Goal: Information Seeking & Learning: Understand process/instructions

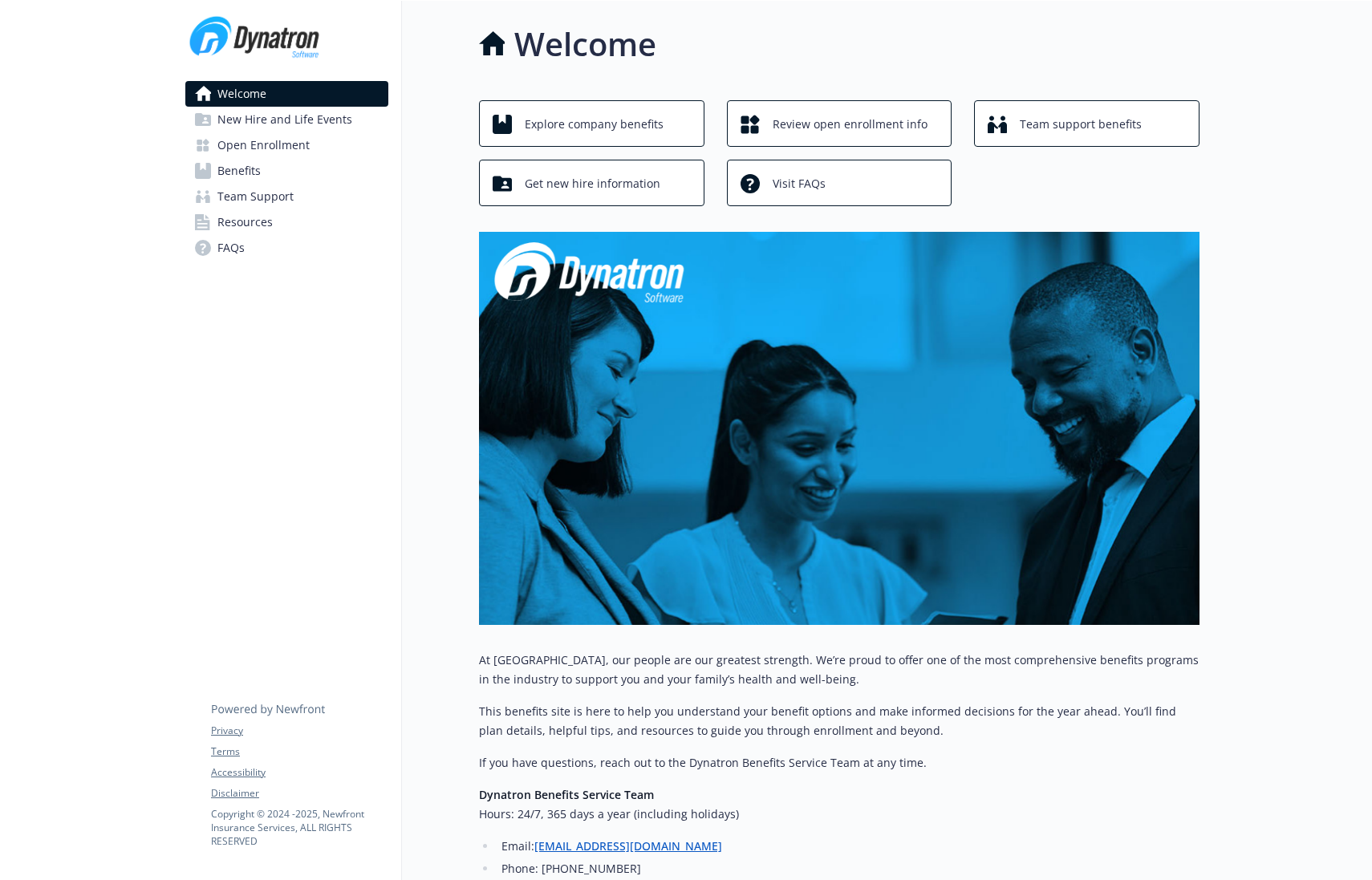
click at [326, 142] on link "Open Enrollment" at bounding box center [287, 145] width 203 height 25
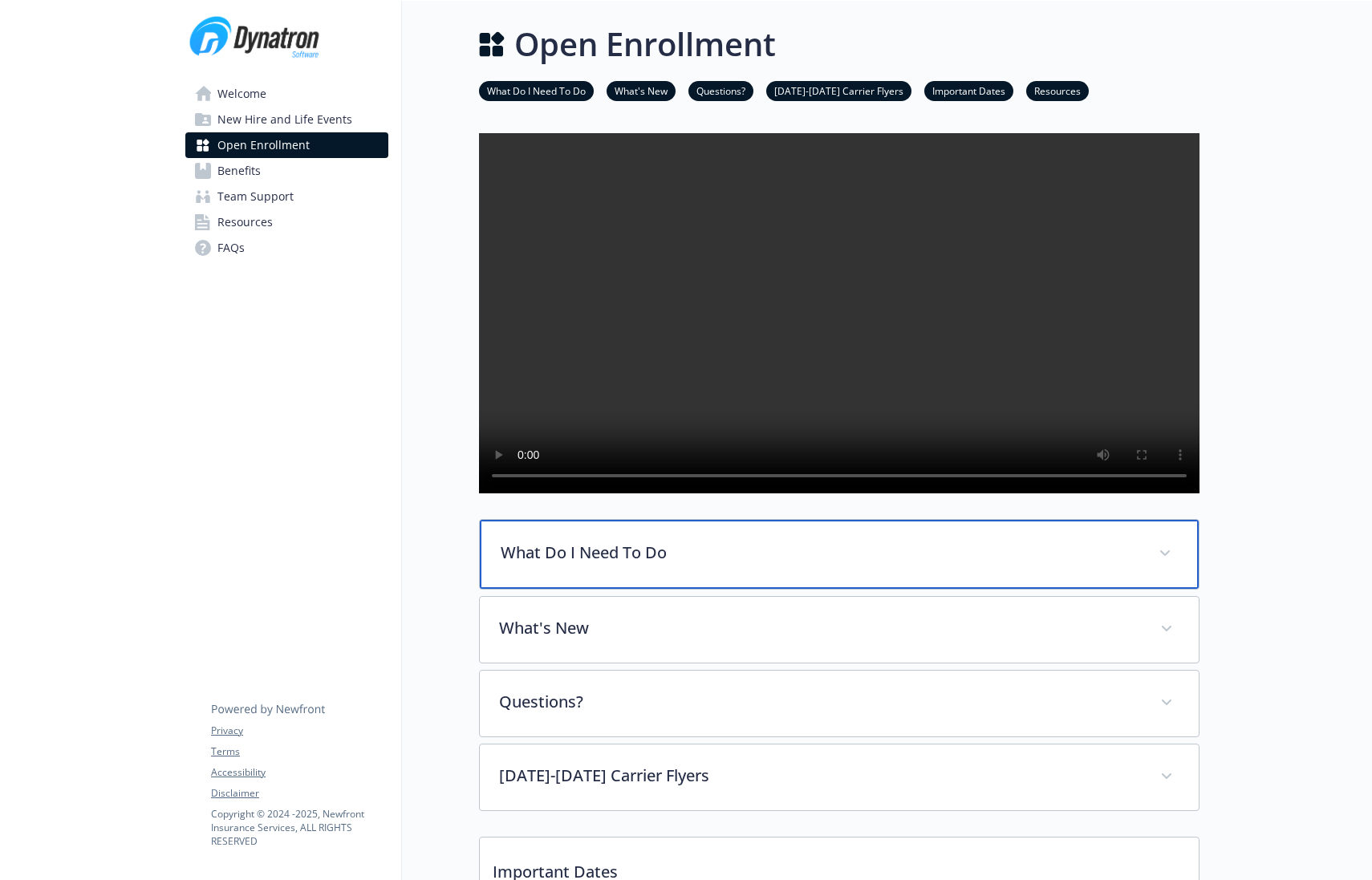
click at [647, 578] on div "What Do I Need To Do" at bounding box center [839, 554] width 719 height 69
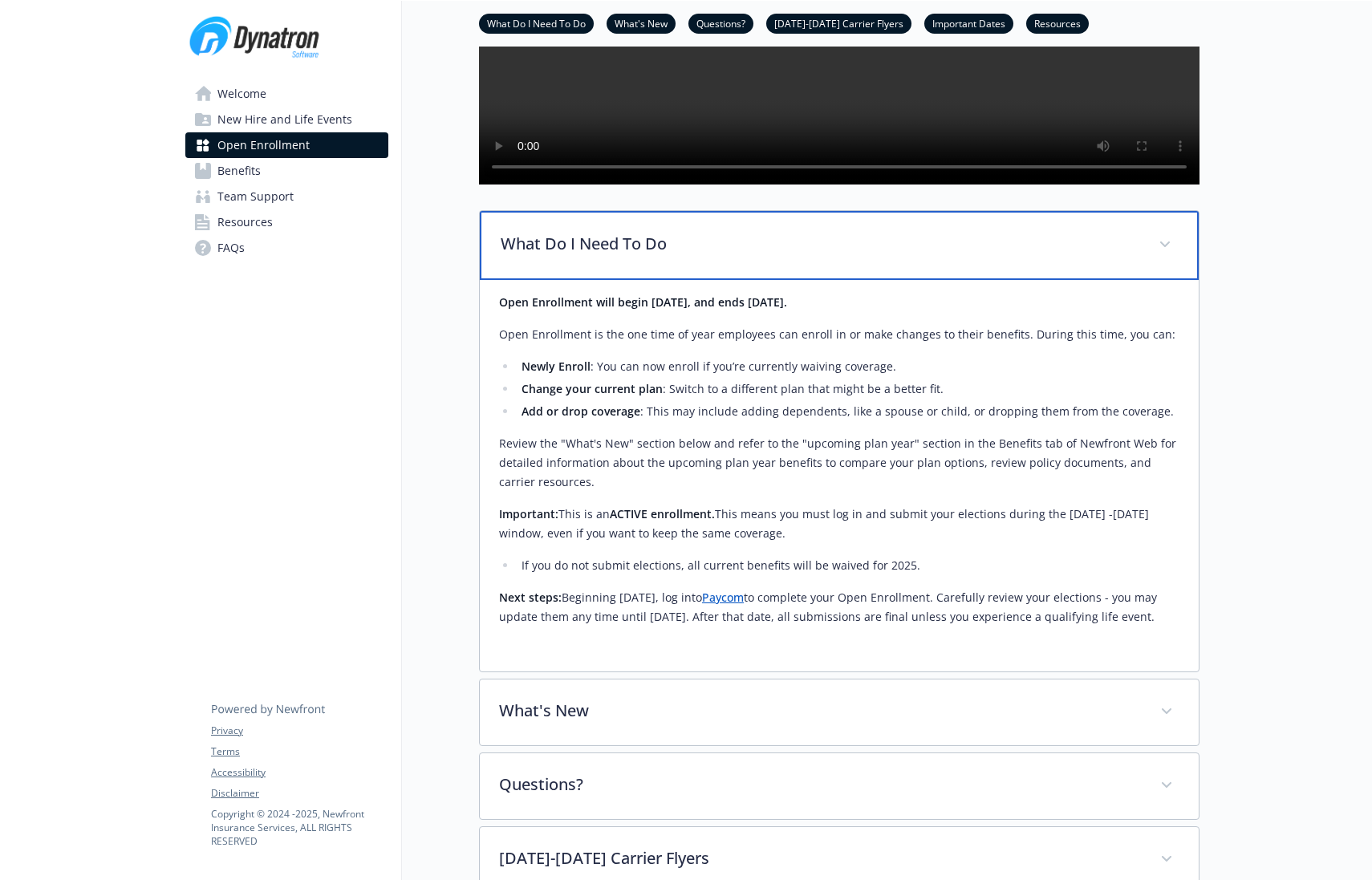
scroll to position [318, 0]
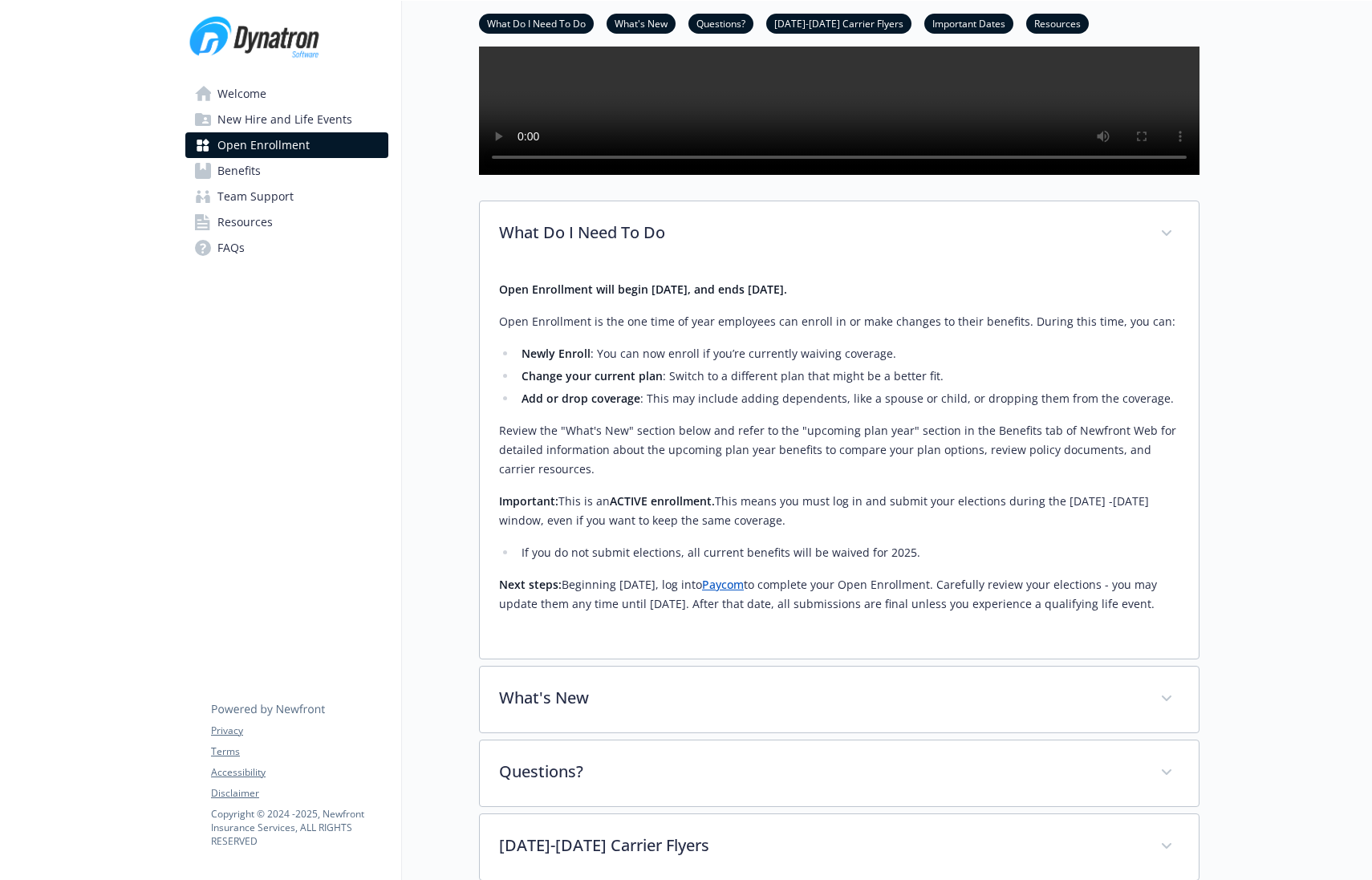
click at [744, 593] on link "Paycom" at bounding box center [722, 584] width 41 height 15
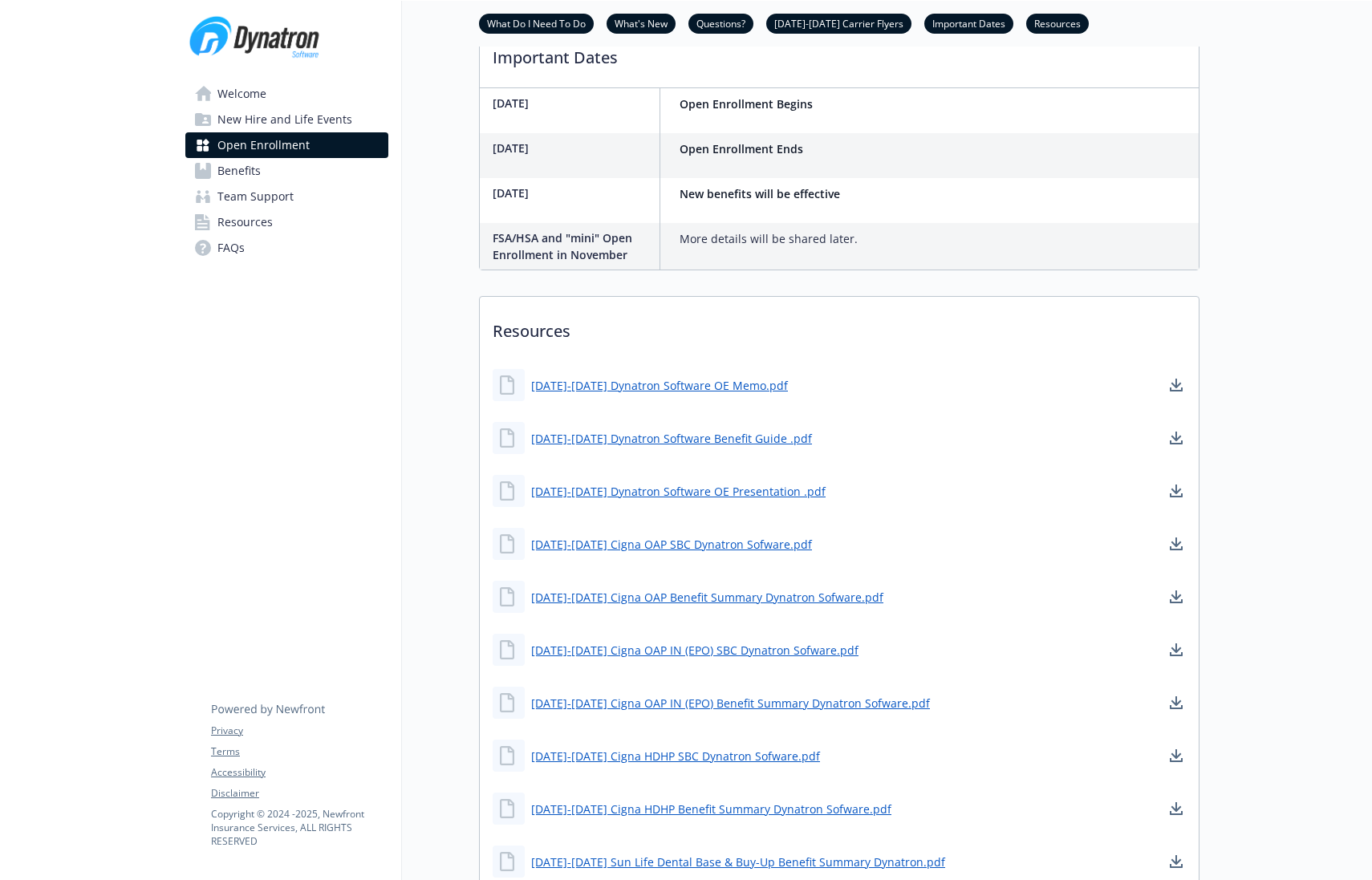
scroll to position [1453, 0]
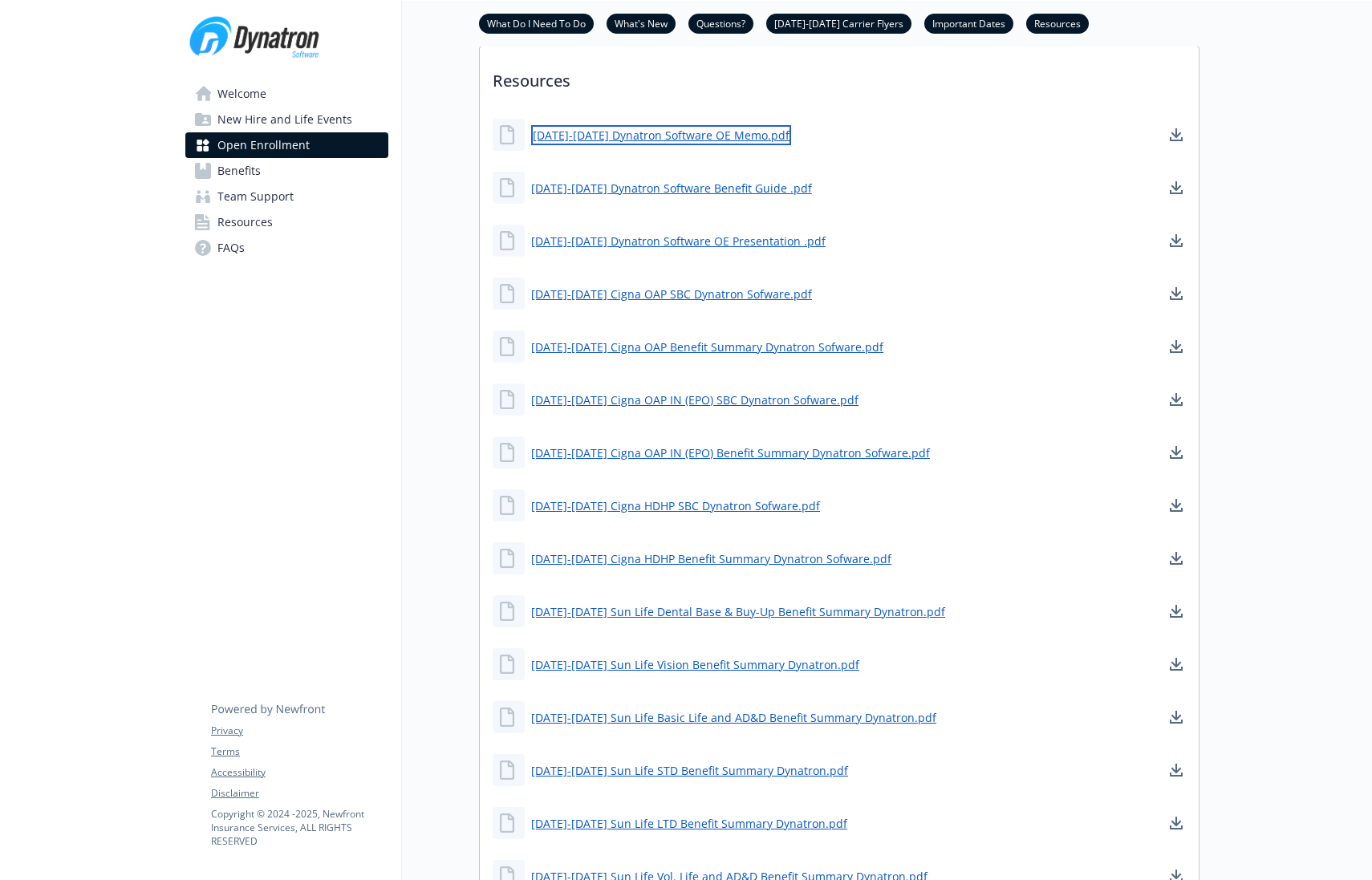
click at [675, 145] on link "[DATE]-[DATE] Dynatron Software OE Memo.pdf" at bounding box center [661, 135] width 260 height 20
